Goal: Information Seeking & Learning: Find specific fact

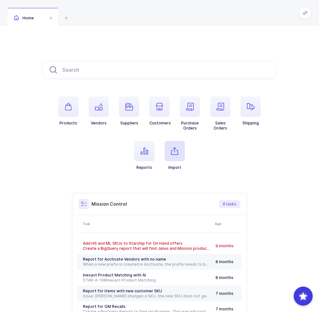
click at [177, 146] on span "button" at bounding box center [175, 151] width 20 height 20
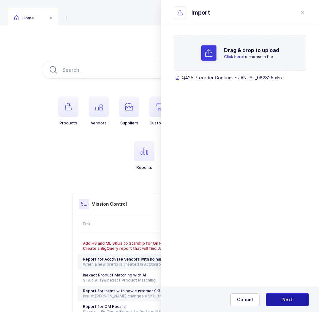
click at [281, 305] on button "Next" at bounding box center [287, 299] width 43 height 13
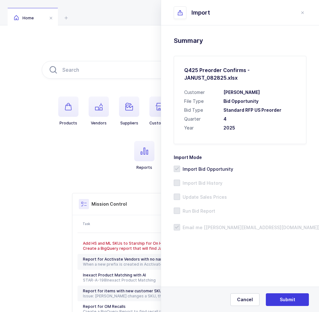
drag, startPoint x: 242, startPoint y: 127, endPoint x: 244, endPoint y: 134, distance: 7.5
click at [244, 134] on div "Q425 Preorder Confirms - JANUST_082825.xlsx Customer Henry Schein File Type Bid…" at bounding box center [240, 100] width 133 height 88
click at [247, 127] on h3 "2025" at bounding box center [260, 128] width 73 height 6
click at [208, 182] on span "Import Bid History" at bounding box center [201, 183] width 42 height 6
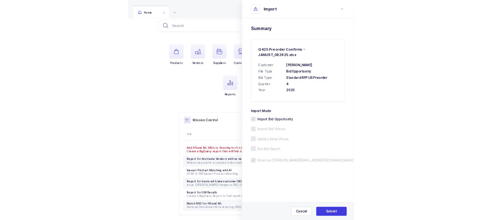
scroll to position [61, 0]
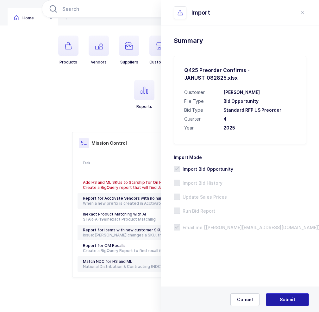
click at [283, 296] on button "Submit" at bounding box center [287, 299] width 43 height 13
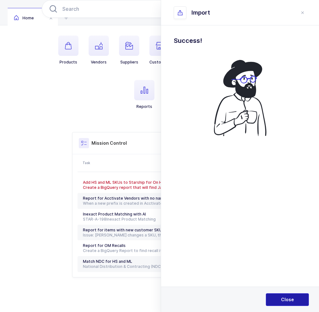
click at [279, 298] on button "Close" at bounding box center [287, 299] width 43 height 13
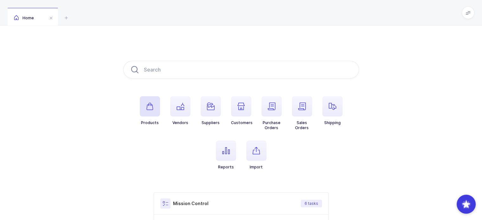
click at [157, 100] on span "button" at bounding box center [150, 106] width 20 height 20
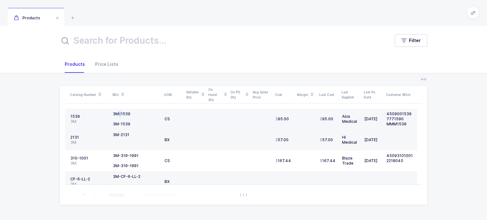
click at [119, 111] on td "3M-1539 3M-1539" at bounding box center [136, 119] width 52 height 21
click at [119, 114] on div "3M-1539" at bounding box center [121, 114] width 17 height 5
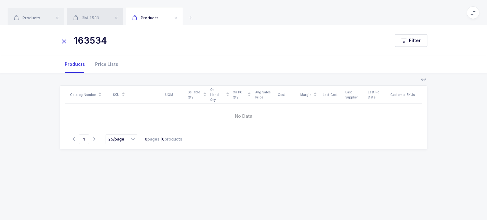
type input "163534"
click at [93, 20] on span "3M-1539" at bounding box center [86, 18] width 26 height 5
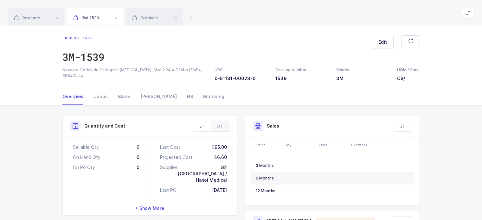
click at [24, 58] on div "Product info 3M-1539 Edit Nexcare Opticlude Orthoptic [MEDICAL_DATA], Size 2.24…" at bounding box center [241, 56] width 482 height 63
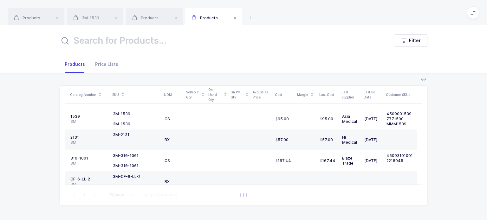
click at [160, 41] on input "text" at bounding box center [221, 40] width 322 height 15
click at [207, 15] on div "Products" at bounding box center [213, 17] width 57 height 18
click at [147, 12] on div "Products" at bounding box center [154, 17] width 57 height 18
